Goal: Task Accomplishment & Management: Complete application form

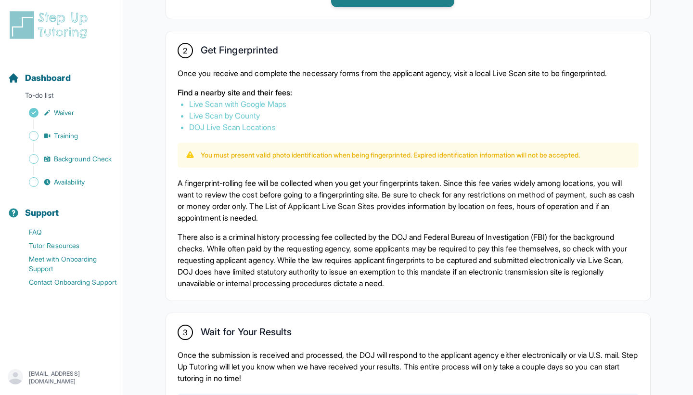
scroll to position [554, 0]
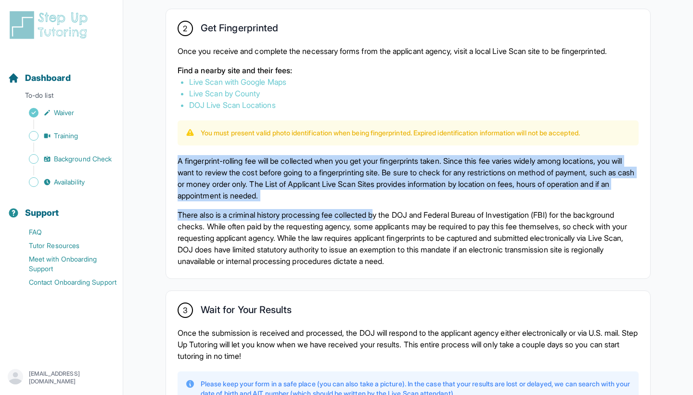
drag, startPoint x: 170, startPoint y: 162, endPoint x: 387, endPoint y: 218, distance: 223.7
click at [387, 218] on div "2 Get Fingerprinted Once you receive and complete the necessary forms from the …" at bounding box center [408, 143] width 484 height 269
click at [387, 218] on p "There also is a criminal history processing fee collected by the DOJ and Federa…" at bounding box center [408, 238] width 461 height 58
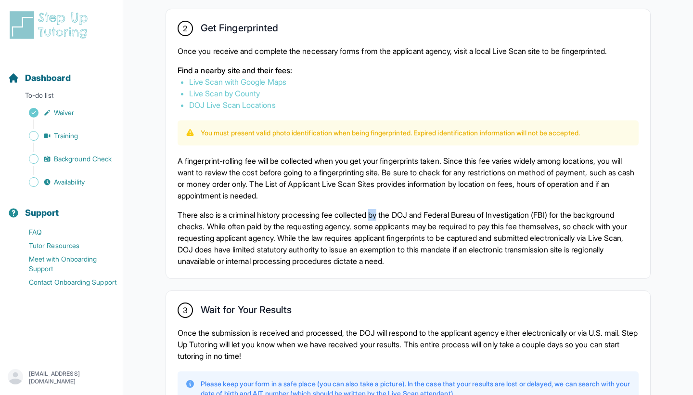
click at [387, 218] on p "There also is a criminal history processing fee collected by the DOJ and Federa…" at bounding box center [408, 238] width 461 height 58
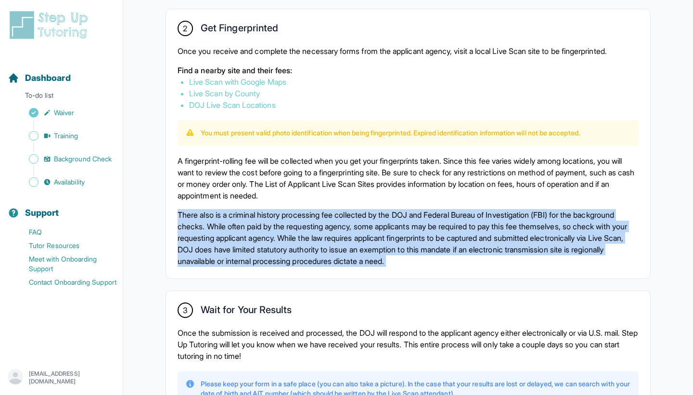
click at [387, 218] on p "There also is a criminal history processing fee collected by the DOJ and Federa…" at bounding box center [408, 238] width 461 height 58
click at [383, 237] on p "There also is a criminal history processing fee collected by the DOJ and Federa…" at bounding box center [408, 238] width 461 height 58
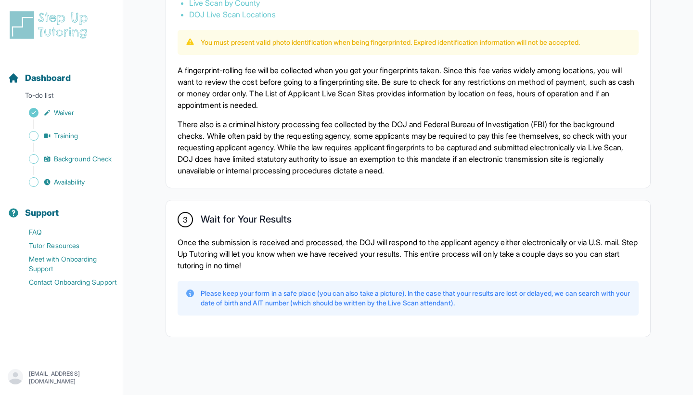
click at [383, 237] on p "Once the submission is received and processed, the DOJ will respond to the appl…" at bounding box center [408, 253] width 461 height 35
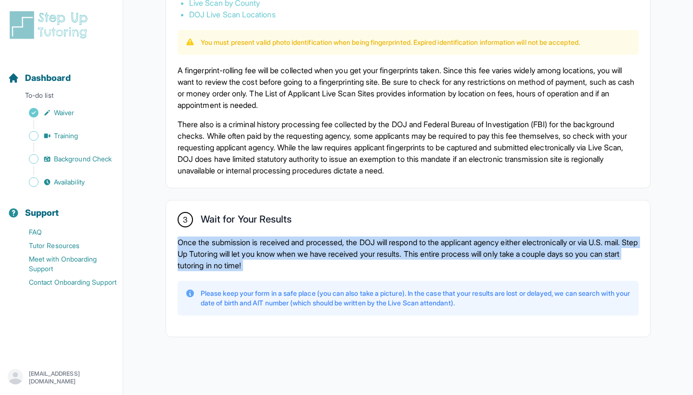
click at [383, 237] on p "Once the submission is received and processed, the DOJ will respond to the appl…" at bounding box center [408, 253] width 461 height 35
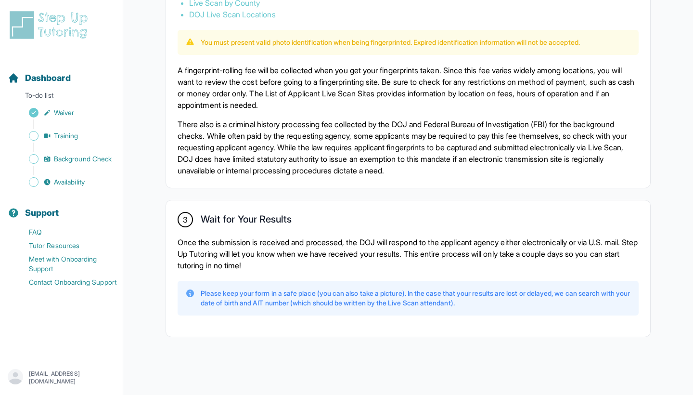
click at [383, 246] on p "Once the submission is received and processed, the DOJ will respond to the appl…" at bounding box center [408, 253] width 461 height 35
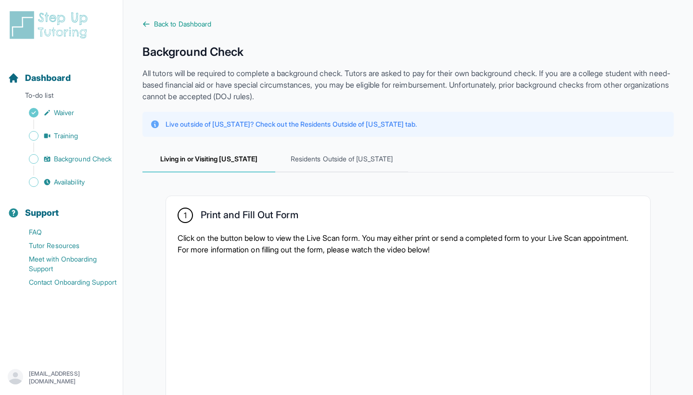
scroll to position [0, 0]
click at [313, 124] on p "Live outside of [US_STATE]? Check out the Residents Outside of [US_STATE] tab." at bounding box center [291, 124] width 251 height 10
click at [313, 126] on p "Live outside of [US_STATE]? Check out the Residents Outside of [US_STATE] tab." at bounding box center [291, 124] width 251 height 10
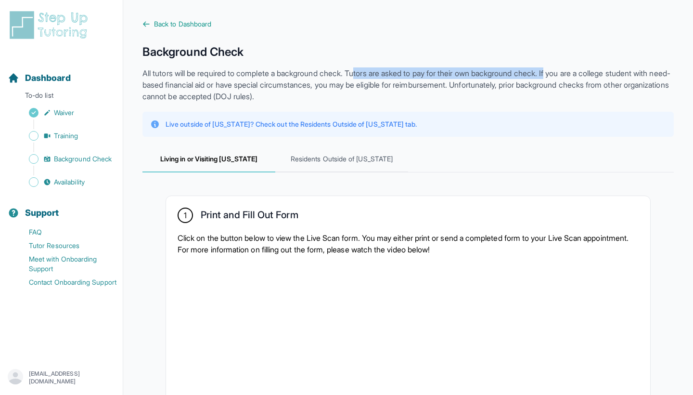
drag, startPoint x: 367, startPoint y: 76, endPoint x: 570, endPoint y: 71, distance: 202.6
click at [570, 71] on p "All tutors will be required to complete a background check. Tutors are asked to…" at bounding box center [407, 84] width 531 height 35
click at [570, 72] on p "All tutors will be required to complete a background check. Tutors are asked to…" at bounding box center [407, 84] width 531 height 35
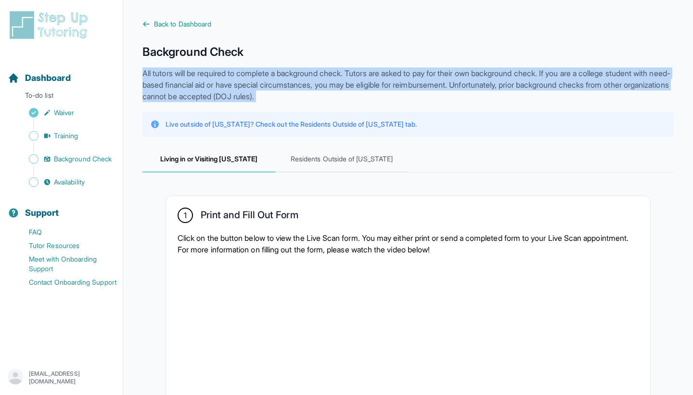
click at [570, 72] on p "All tutors will be required to complete a background check. Tutors are asked to…" at bounding box center [407, 84] width 531 height 35
click at [569, 77] on p "All tutors will be required to complete a background check. Tutors are asked to…" at bounding box center [407, 84] width 531 height 35
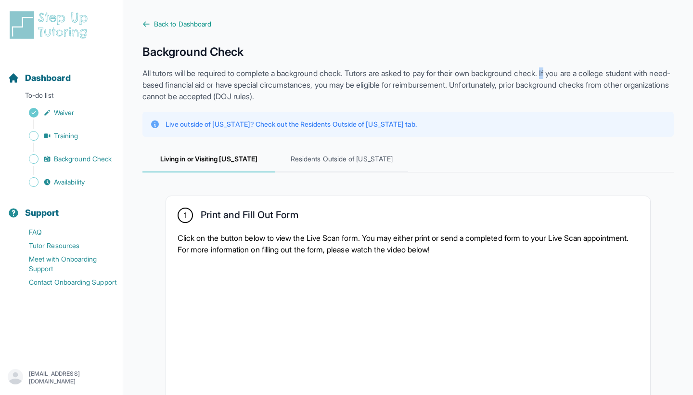
click at [569, 77] on p "All tutors will be required to complete a background check. Tutors are asked to…" at bounding box center [407, 84] width 531 height 35
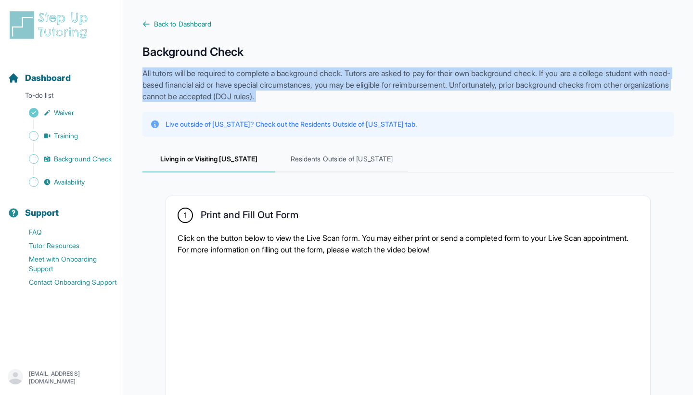
click at [569, 77] on p "All tutors will be required to complete a background check. Tutors are asked to…" at bounding box center [407, 84] width 531 height 35
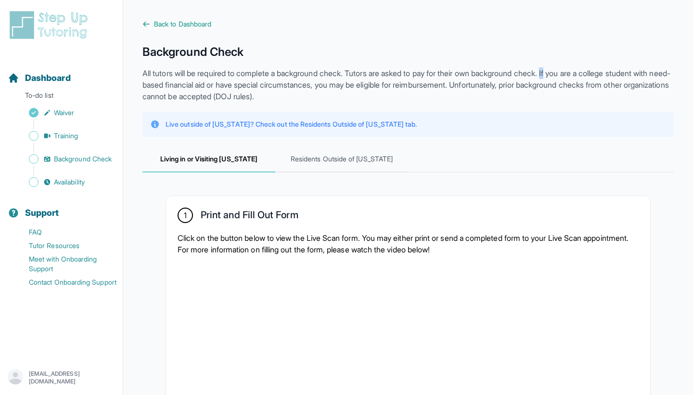
click at [569, 77] on p "All tutors will be required to complete a background check. Tutors are asked to…" at bounding box center [407, 84] width 531 height 35
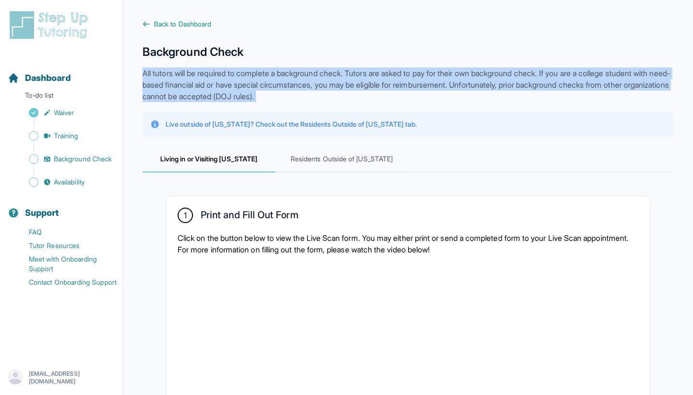
click at [569, 77] on p "All tutors will be required to complete a background check. Tutors are asked to…" at bounding box center [407, 84] width 531 height 35
click at [568, 83] on p "All tutors will be required to complete a background check. Tutors are asked to…" at bounding box center [407, 84] width 531 height 35
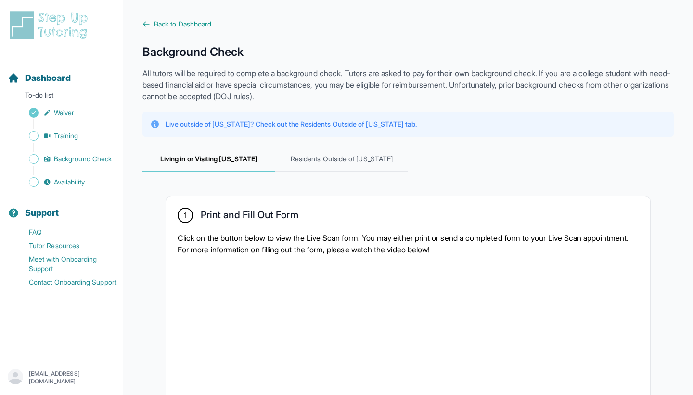
click at [568, 83] on p "All tutors will be required to complete a background check. Tutors are asked to…" at bounding box center [407, 84] width 531 height 35
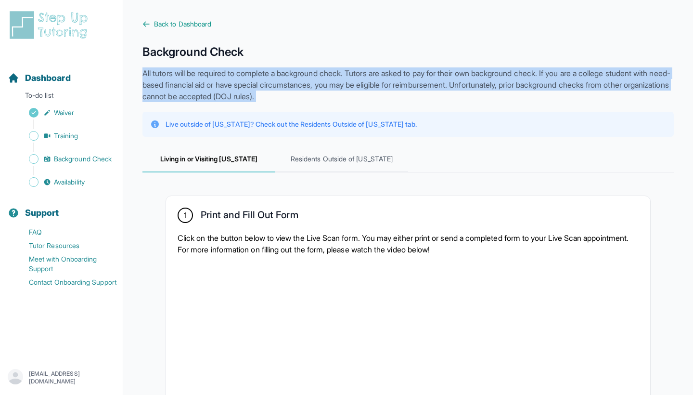
click at [568, 83] on p "All tutors will be required to complete a background check. Tutors are asked to…" at bounding box center [407, 84] width 531 height 35
click at [569, 85] on p "All tutors will be required to complete a background check. Tutors are asked to…" at bounding box center [407, 84] width 531 height 35
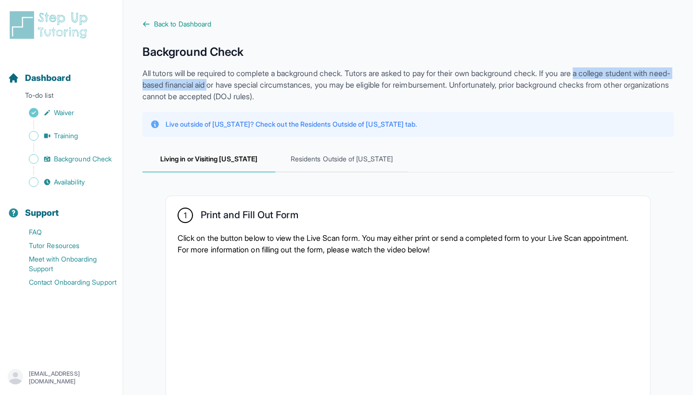
drag, startPoint x: 603, startPoint y: 73, endPoint x: 254, endPoint y: 83, distance: 349.5
click at [254, 83] on p "All tutors will be required to complete a background check. Tutors are asked to…" at bounding box center [407, 84] width 531 height 35
copy p "a college student with need-based financial aid"
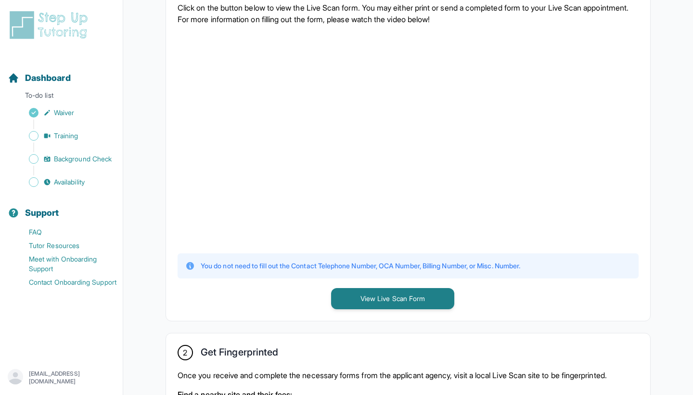
scroll to position [539, 0]
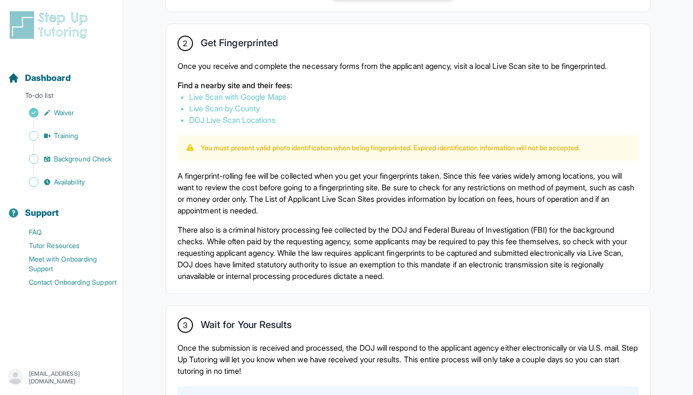
click at [310, 145] on p "You must present valid photo identification when being fingerprinted. Expired i…" at bounding box center [390, 148] width 379 height 10
click at [280, 95] on link "Live Scan with Google Maps" at bounding box center [237, 97] width 97 height 10
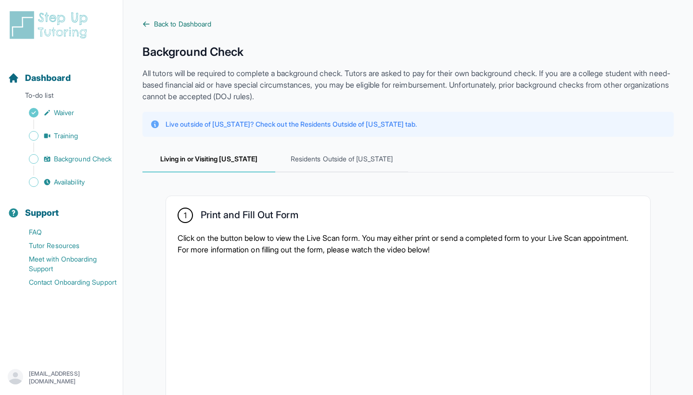
scroll to position [0, 0]
click at [193, 22] on span "Back to Dashboard" at bounding box center [182, 24] width 57 height 10
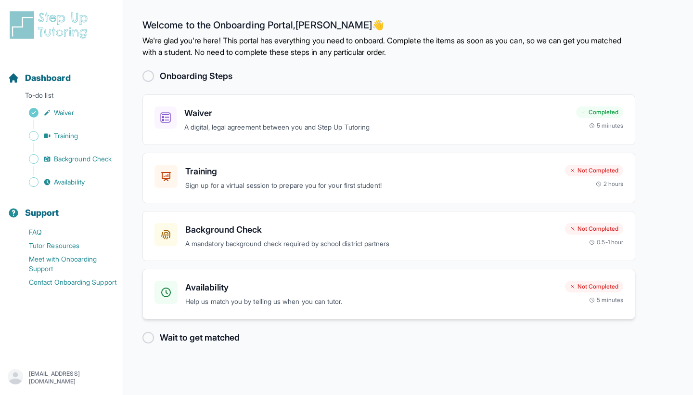
click at [309, 308] on div "Availability Help us match you by telling us when you can tutor. Not Completed …" at bounding box center [388, 294] width 493 height 51
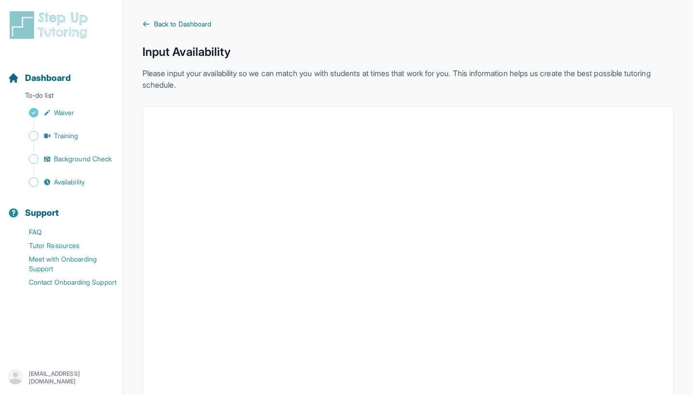
click at [210, 24] on span "Back to Dashboard" at bounding box center [182, 24] width 57 height 10
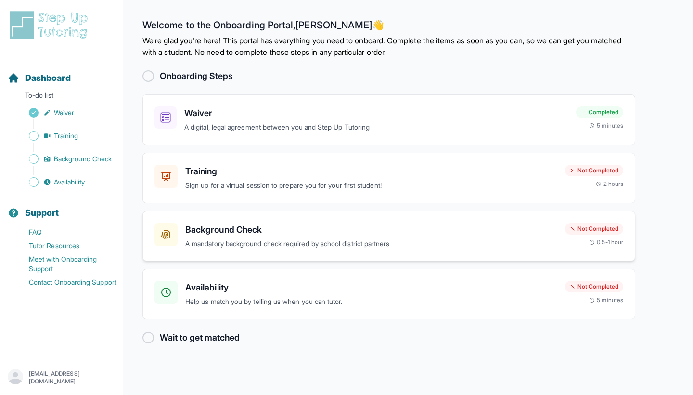
click at [246, 230] on h3 "Background Check" at bounding box center [371, 229] width 372 height 13
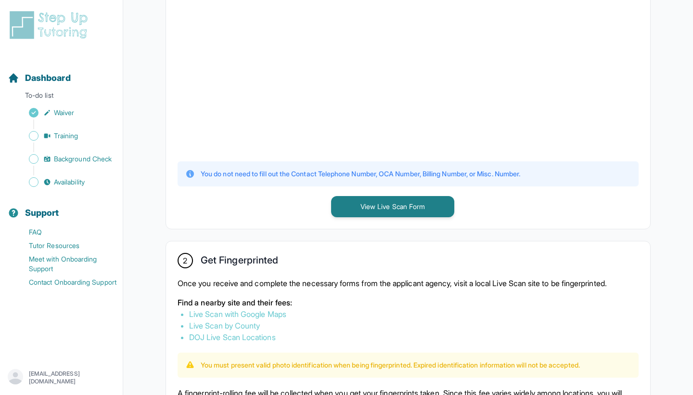
scroll to position [471, 0]
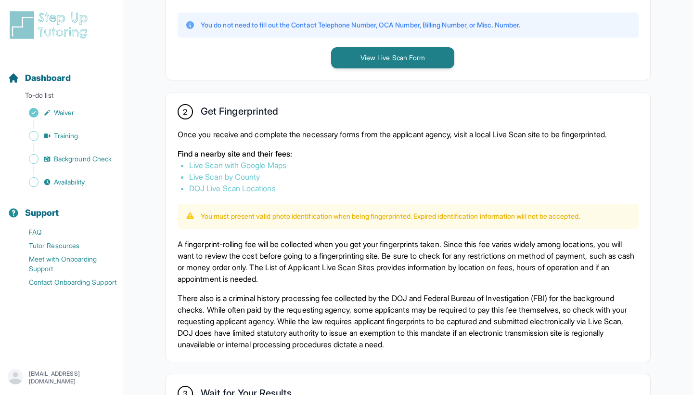
click at [251, 194] on div "2 Get Fingerprinted Once you receive and complete the necessary forms from the …" at bounding box center [408, 226] width 484 height 269
click at [251, 190] on link "DOJ Live Scan Locations" at bounding box center [232, 188] width 87 height 10
click at [253, 179] on link "Live Scan by County" at bounding box center [224, 177] width 71 height 10
